Goal: Navigation & Orientation: Find specific page/section

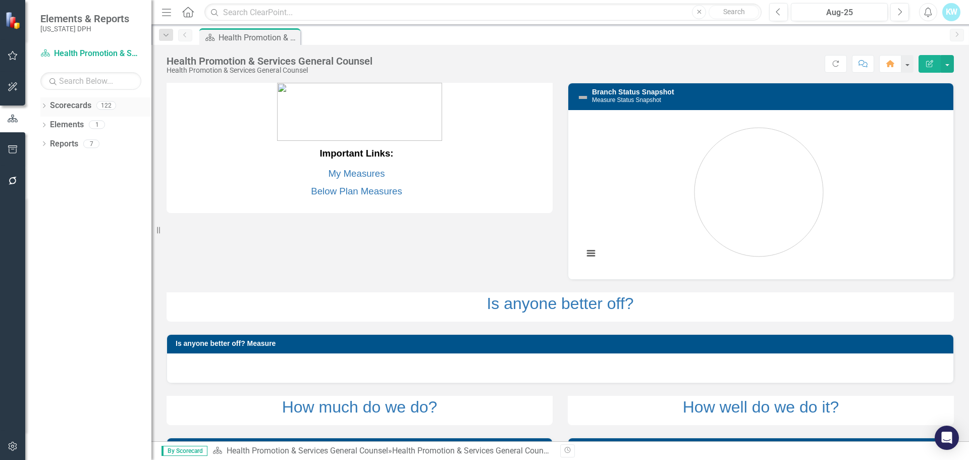
click at [81, 103] on link "Scorecards" at bounding box center [70, 106] width 41 height 12
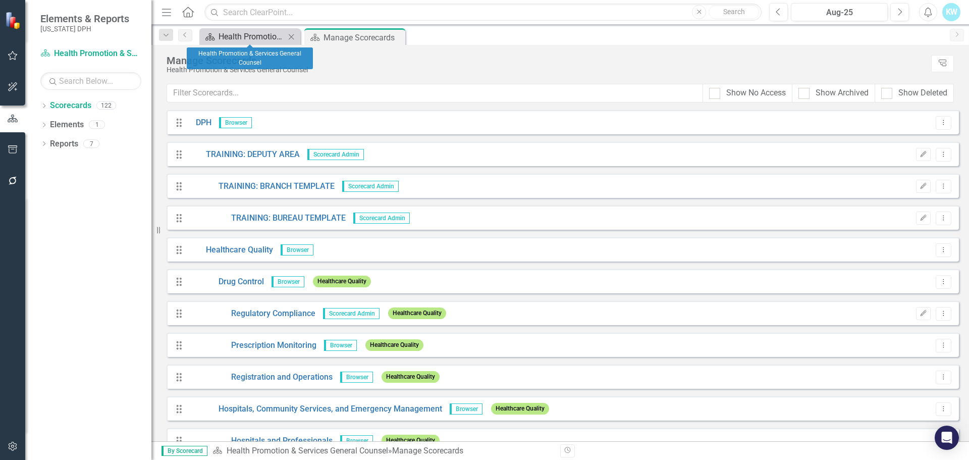
click at [240, 37] on div "Health Promotion & Services General Counsel" at bounding box center [251, 36] width 67 height 13
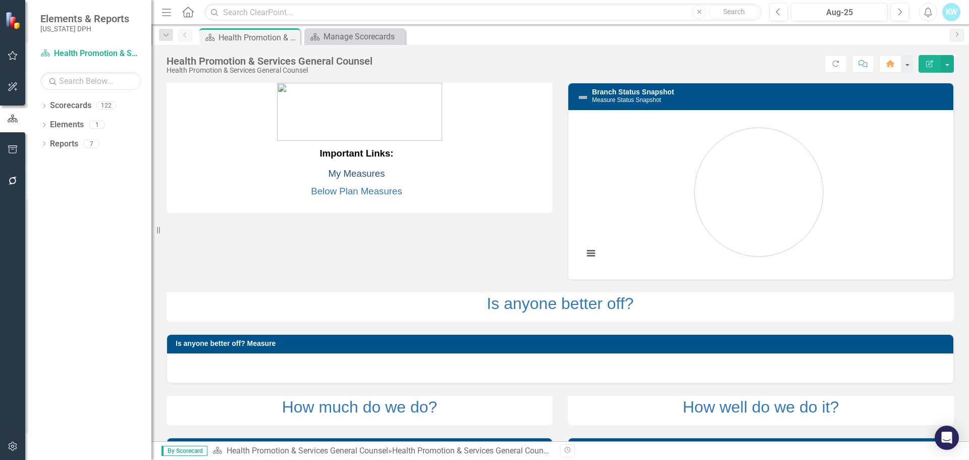
click at [349, 173] on link "My Measures" at bounding box center [356, 173] width 57 height 11
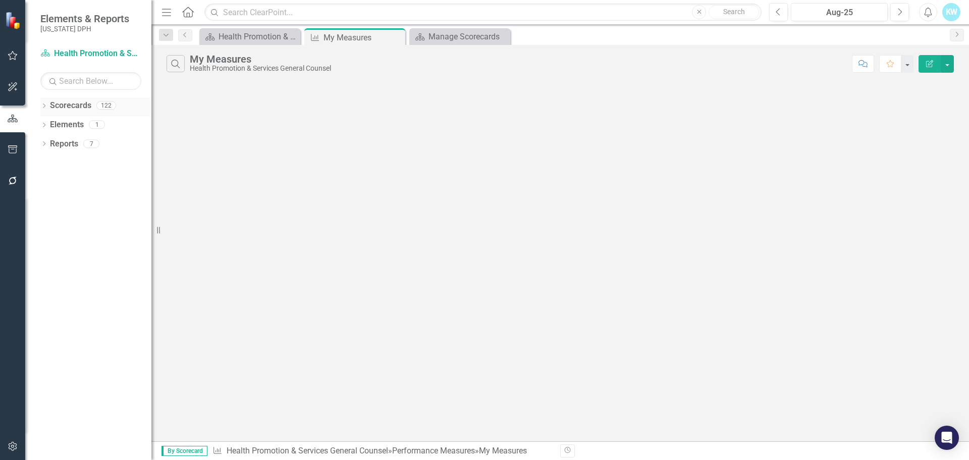
click at [72, 106] on link "Scorecards" at bounding box center [70, 106] width 41 height 12
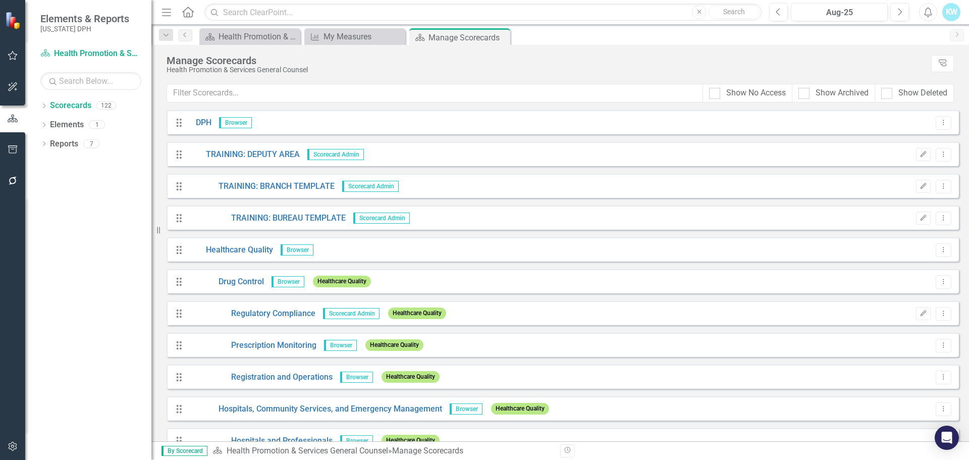
click at [231, 124] on span "Browser" at bounding box center [235, 122] width 33 height 11
click at [206, 120] on link "DPH" at bounding box center [199, 123] width 23 height 12
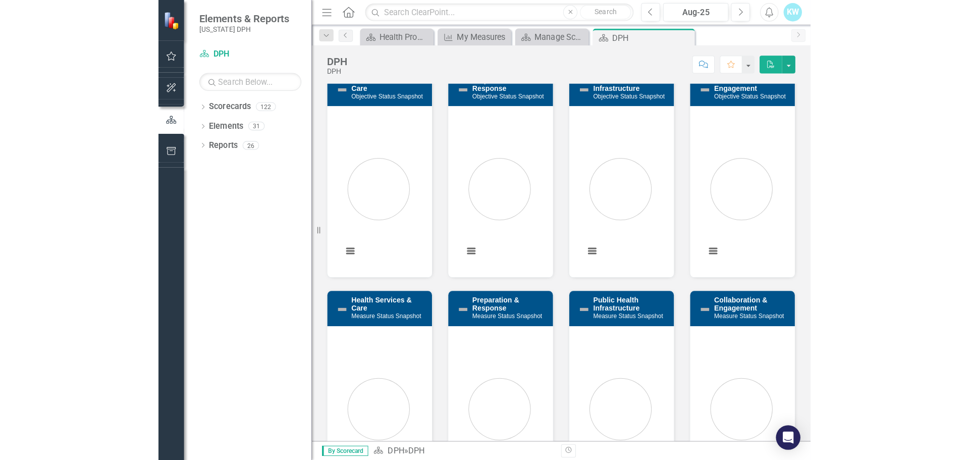
scroll to position [252, 0]
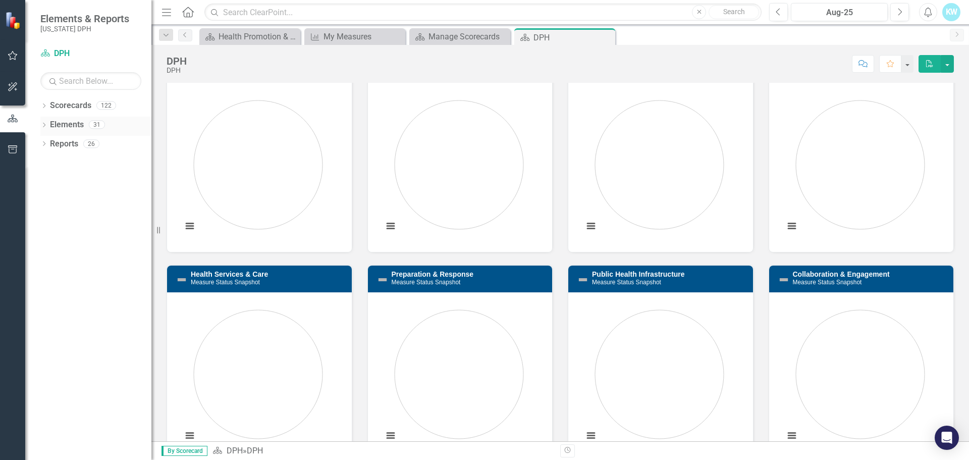
click at [63, 126] on link "Elements" at bounding box center [67, 125] width 34 height 12
click at [86, 123] on div "Elements 31" at bounding box center [100, 126] width 101 height 19
click at [99, 122] on div "31" at bounding box center [97, 125] width 16 height 9
click at [97, 122] on div "31" at bounding box center [97, 125] width 16 height 9
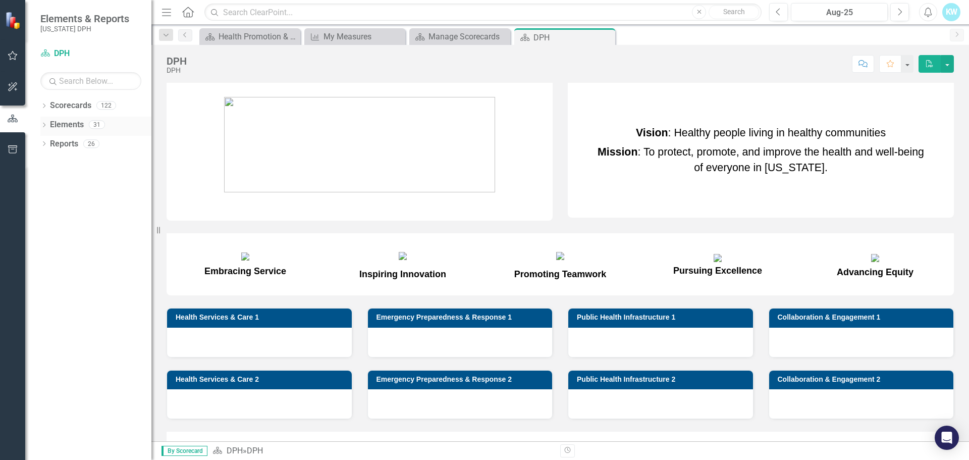
click at [96, 125] on div "31" at bounding box center [97, 125] width 16 height 9
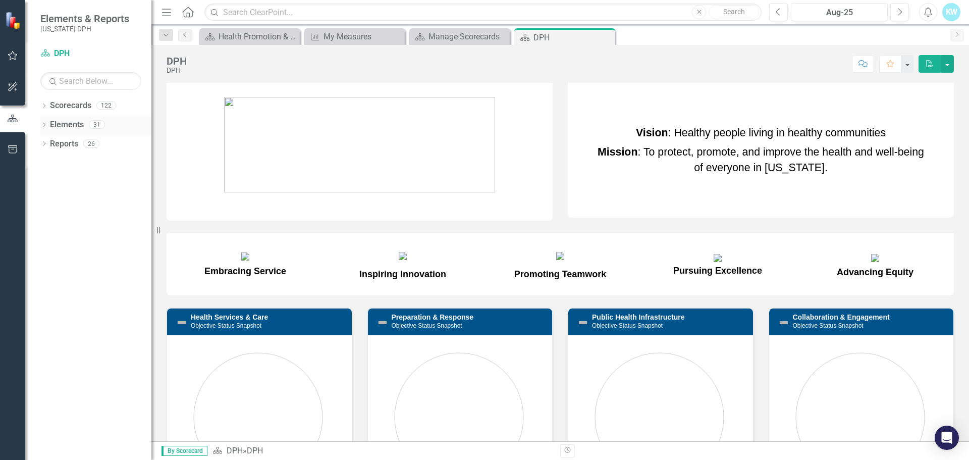
click at [43, 123] on icon "Dropdown" at bounding box center [43, 126] width 7 height 6
click at [48, 142] on icon "Dropdown" at bounding box center [48, 145] width 7 height 6
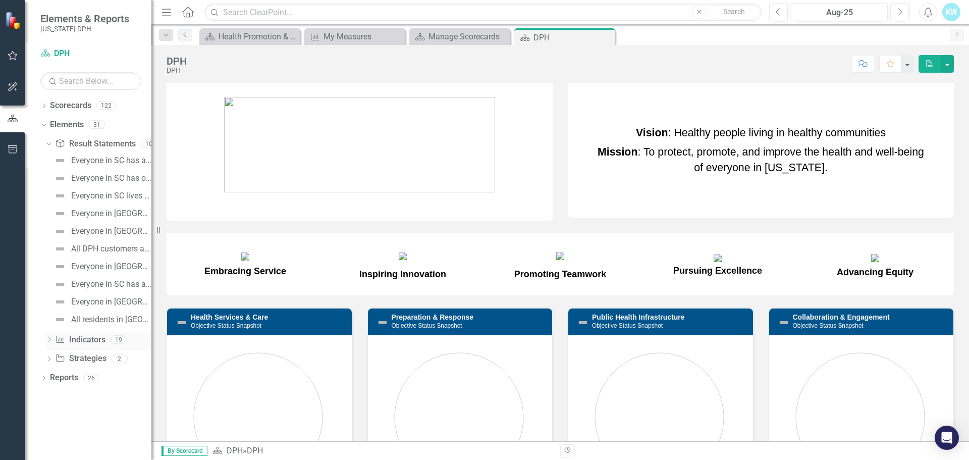
click at [49, 339] on icon "Dropdown" at bounding box center [48, 341] width 7 height 6
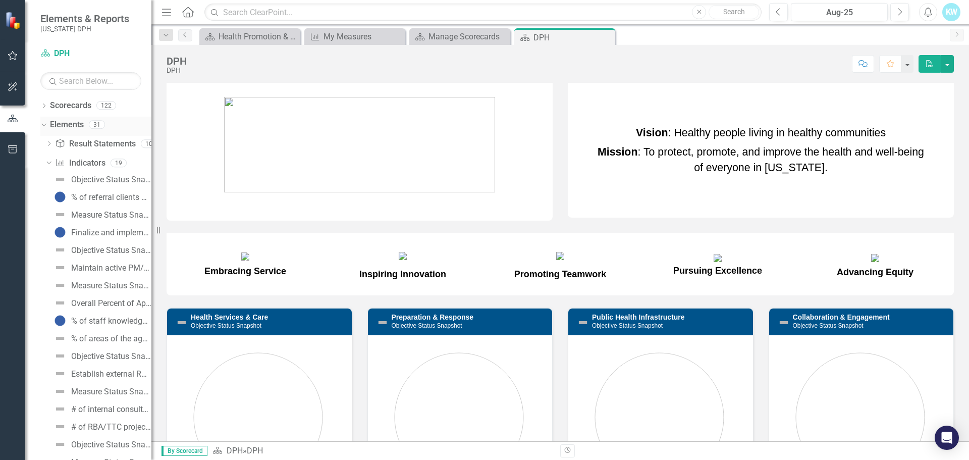
click at [42, 125] on icon at bounding box center [43, 125] width 5 height 3
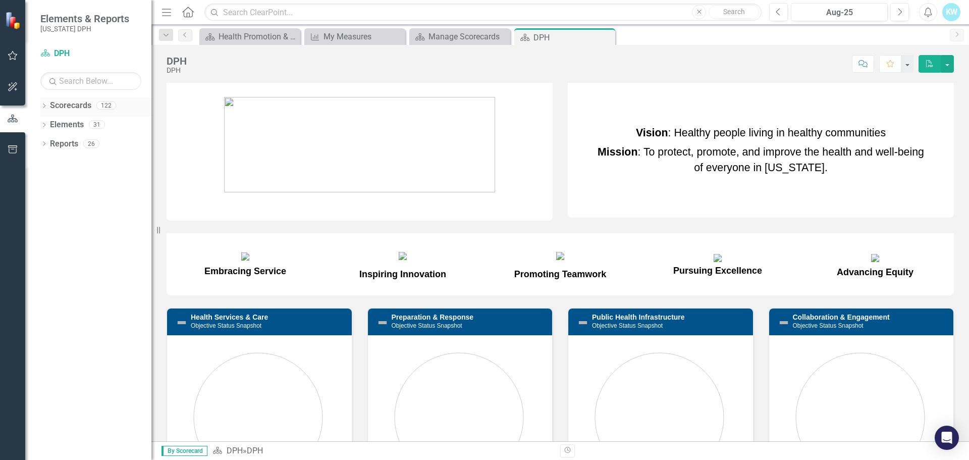
click at [44, 105] on icon "Dropdown" at bounding box center [43, 107] width 7 height 6
click at [48, 121] on icon "Dropdown" at bounding box center [49, 124] width 8 height 6
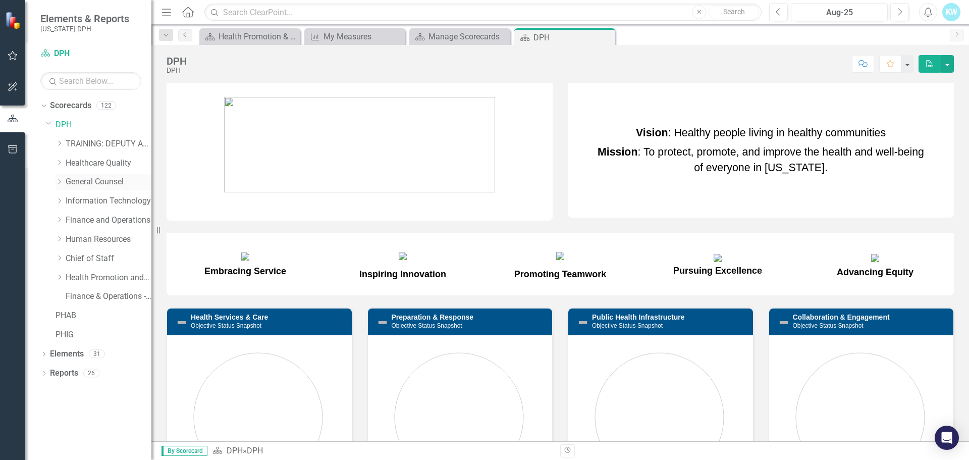
click at [57, 181] on icon "Dropdown" at bounding box center [60, 182] width 8 height 6
click at [85, 237] on link "Health Promotion & Services General Counsel" at bounding box center [114, 240] width 76 height 12
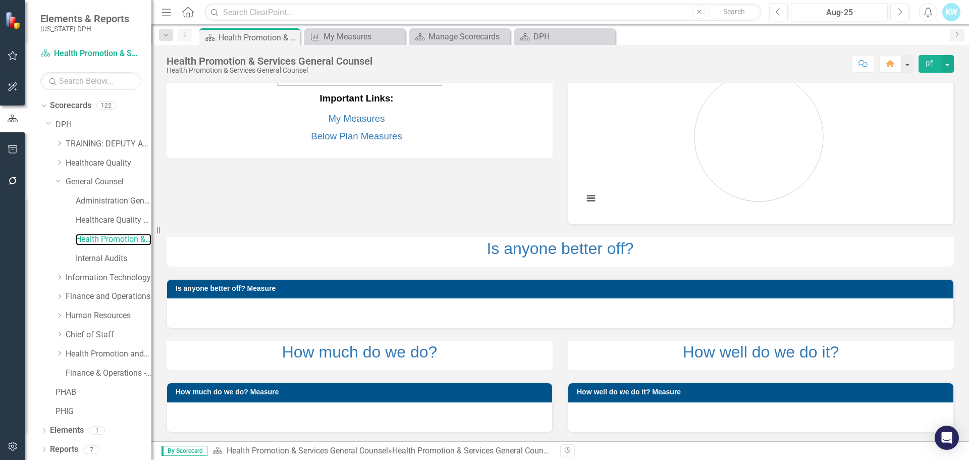
scroll to position [56, 0]
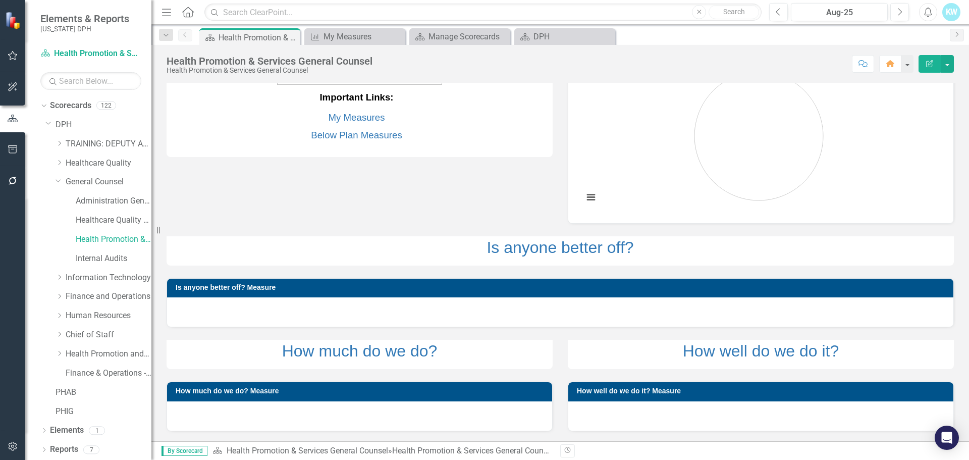
click at [276, 392] on h3 "How much do we do? Measure" at bounding box center [361, 391] width 371 height 8
click at [346, 117] on link "My Measures" at bounding box center [356, 117] width 57 height 11
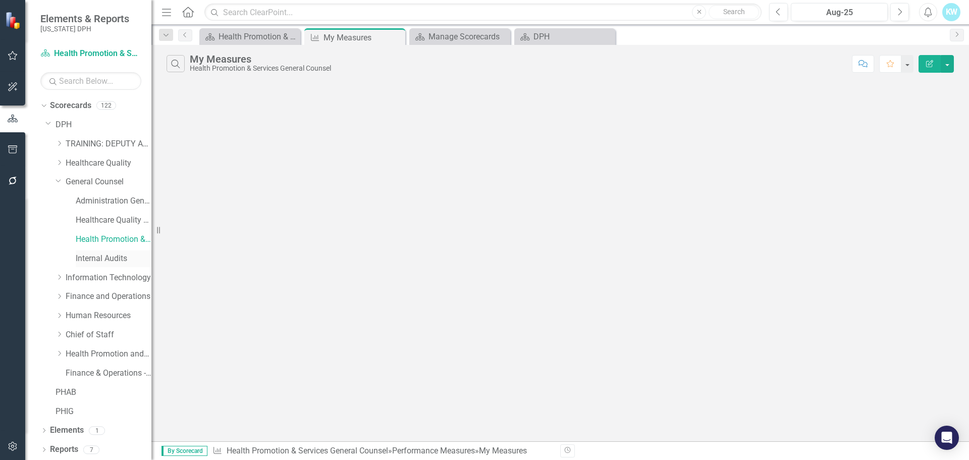
click at [115, 257] on link "Internal Audits" at bounding box center [114, 259] width 76 height 12
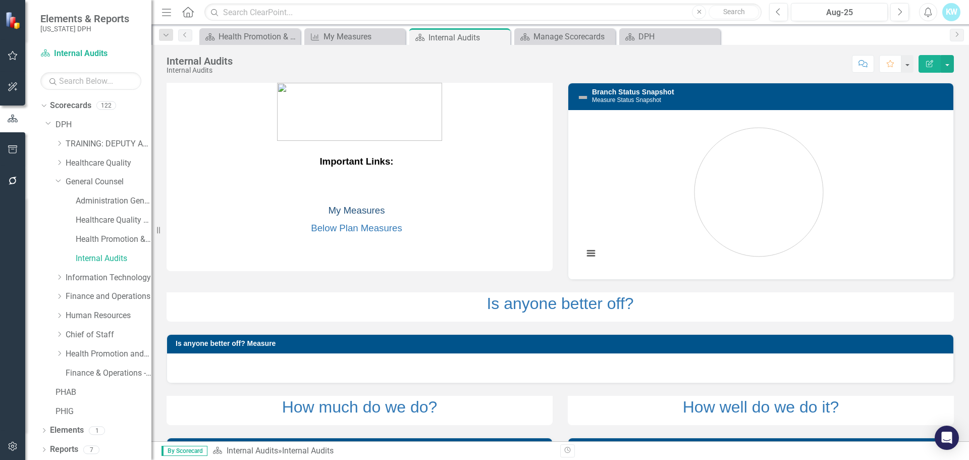
click at [346, 209] on link "My Measures" at bounding box center [356, 210] width 57 height 11
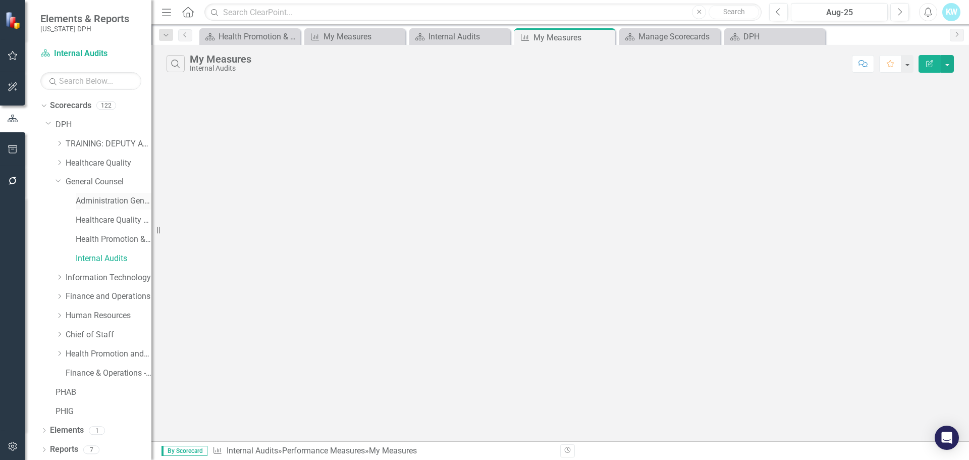
click at [103, 194] on div "Administration General Counsel" at bounding box center [114, 201] width 76 height 17
click at [102, 221] on link "Healthcare Quality General Counsel" at bounding box center [114, 220] width 76 height 12
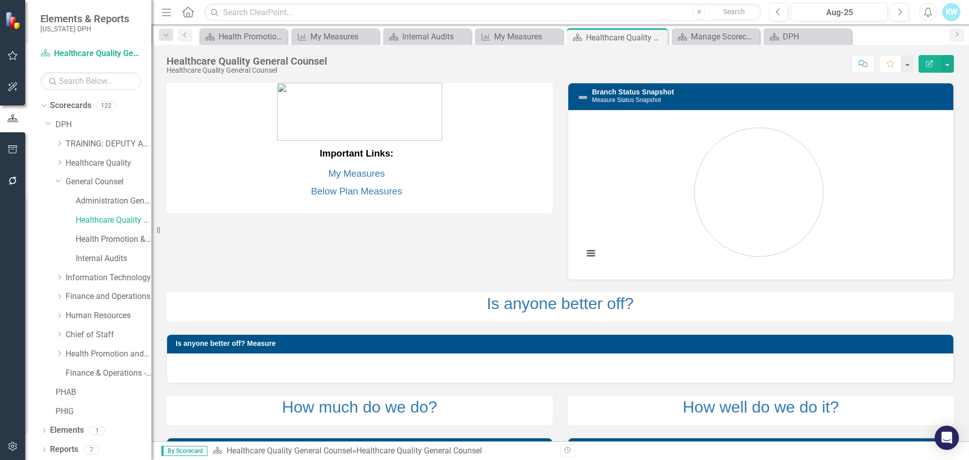
click at [94, 239] on link "Health Promotion & Services General Counsel" at bounding box center [114, 240] width 76 height 12
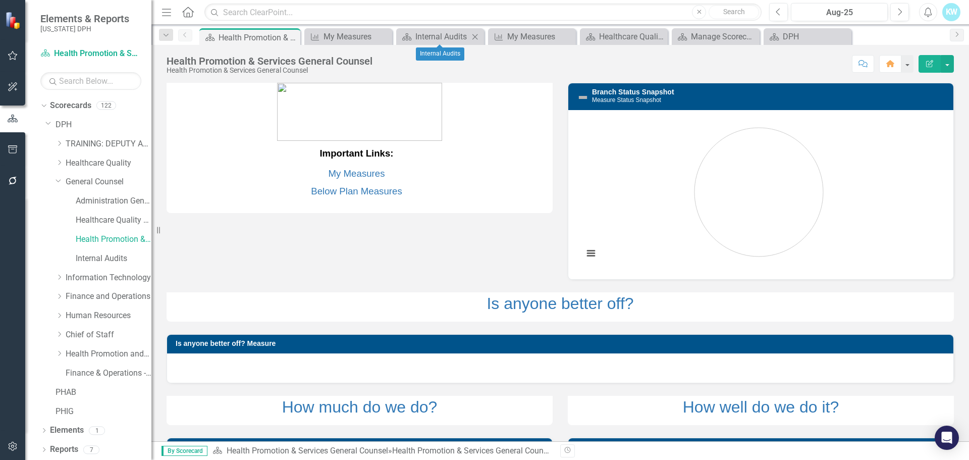
click at [475, 34] on icon "Close" at bounding box center [475, 37] width 10 height 8
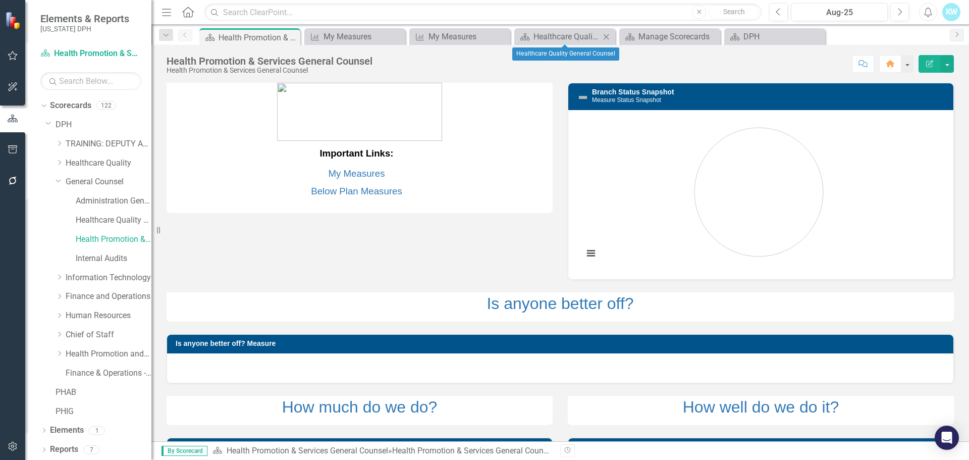
click at [605, 38] on icon at bounding box center [607, 37] width 6 height 6
click at [605, 34] on icon "Close" at bounding box center [606, 37] width 10 height 8
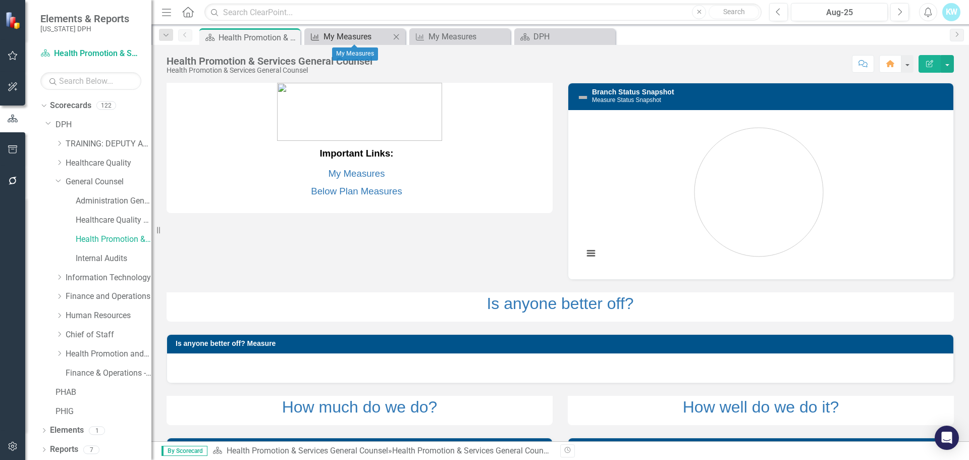
click at [350, 34] on div "My Measures" at bounding box center [356, 36] width 67 height 13
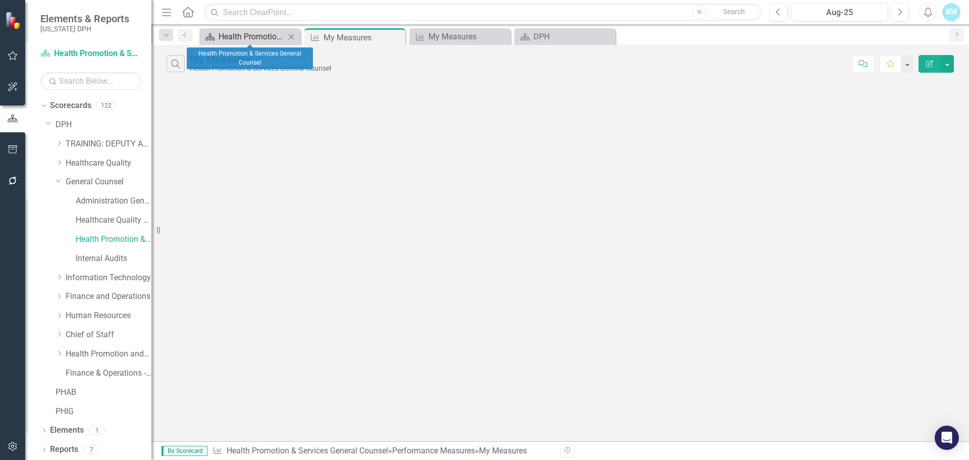
click at [267, 37] on div "Health Promotion & Services General Counsel" at bounding box center [251, 36] width 67 height 13
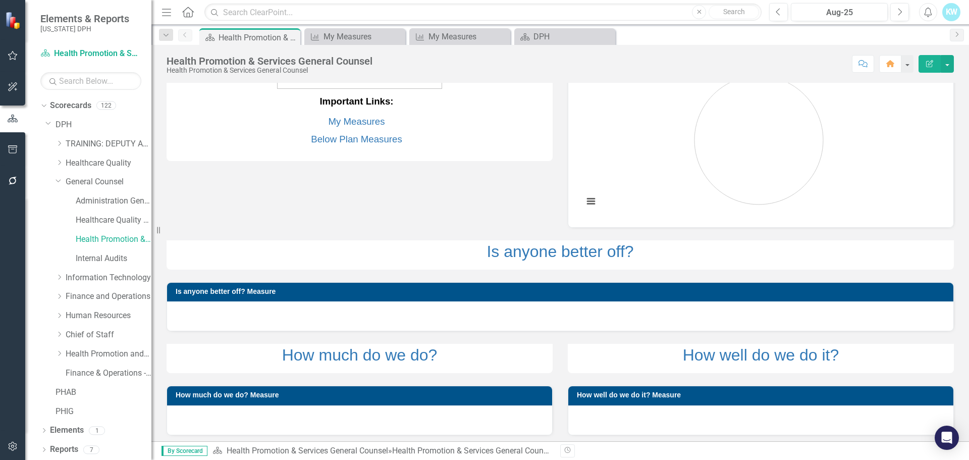
scroll to position [56, 0]
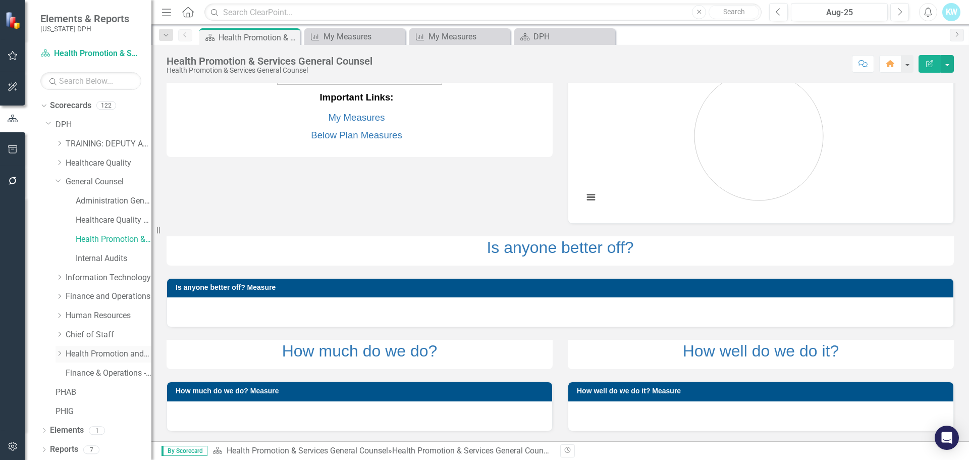
click at [100, 351] on link "Health Promotion and Services" at bounding box center [109, 354] width 86 height 12
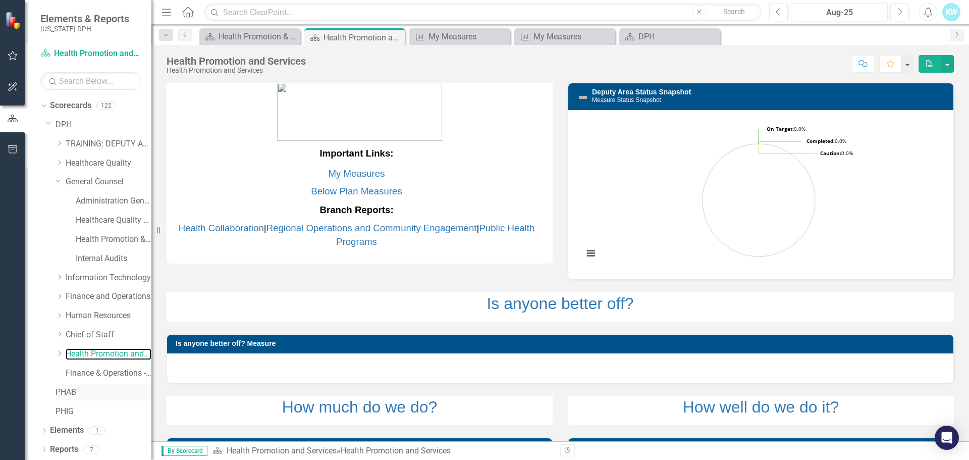
scroll to position [1, 0]
click at [523, 36] on icon "Performance Measure" at bounding box center [525, 37] width 10 height 8
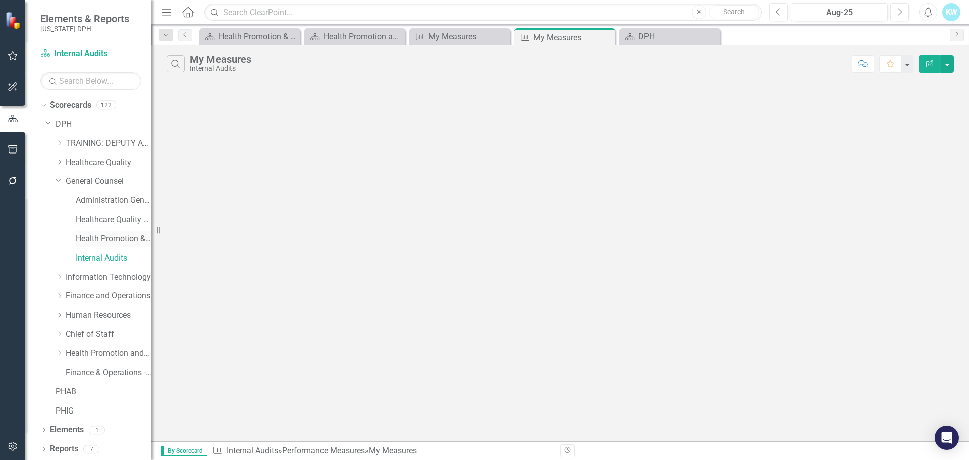
click at [85, 236] on link "Health Promotion & Services General Counsel" at bounding box center [114, 239] width 76 height 12
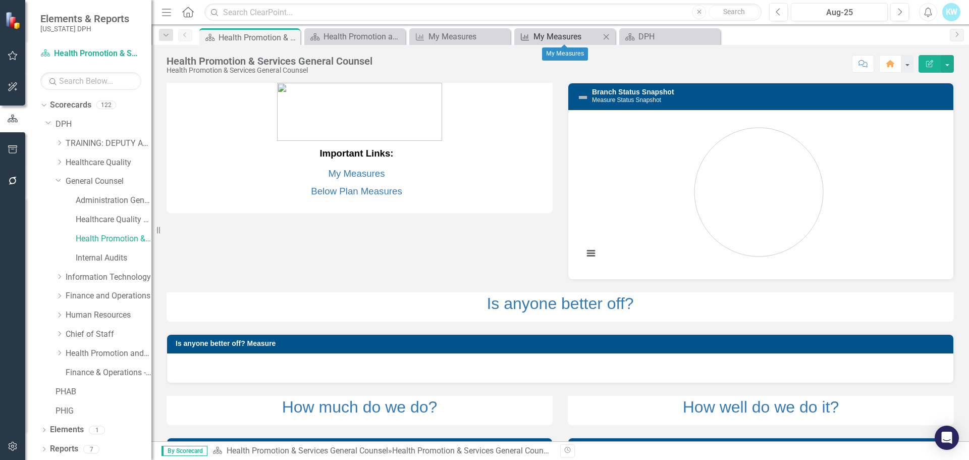
click at [547, 37] on div "My Measures" at bounding box center [566, 36] width 67 height 13
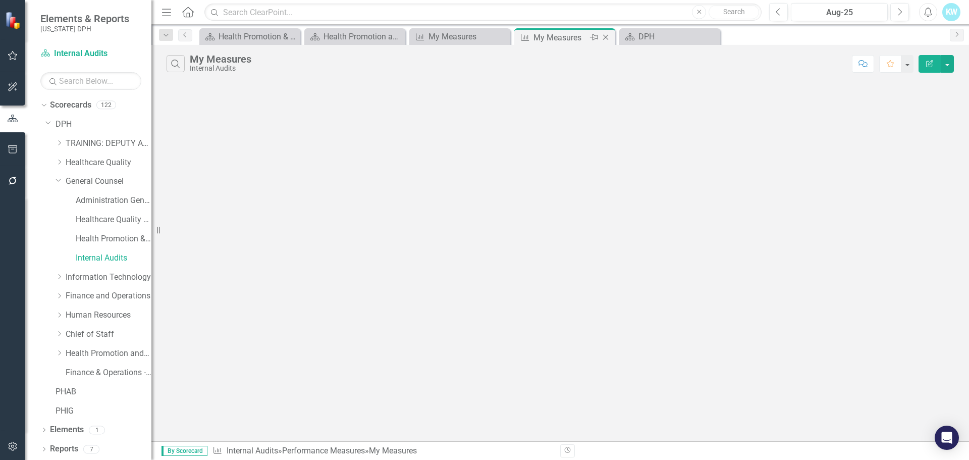
click at [603, 36] on icon "Close" at bounding box center [605, 37] width 10 height 8
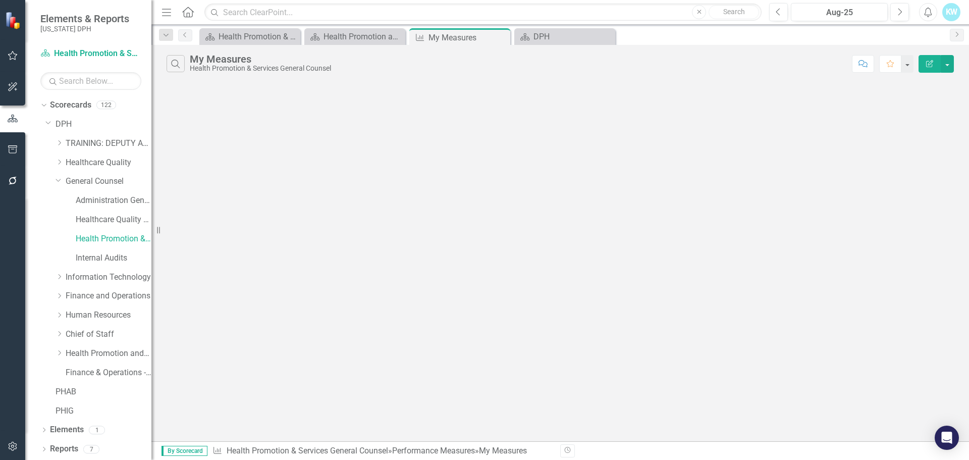
click at [274, 126] on div "Search My Measures Health Promotion & Services General Counsel Comment Favorite…" at bounding box center [559, 243] width 817 height 396
click at [563, 35] on div "DPH" at bounding box center [566, 36] width 67 height 13
